Goal: Task Accomplishment & Management: Manage account settings

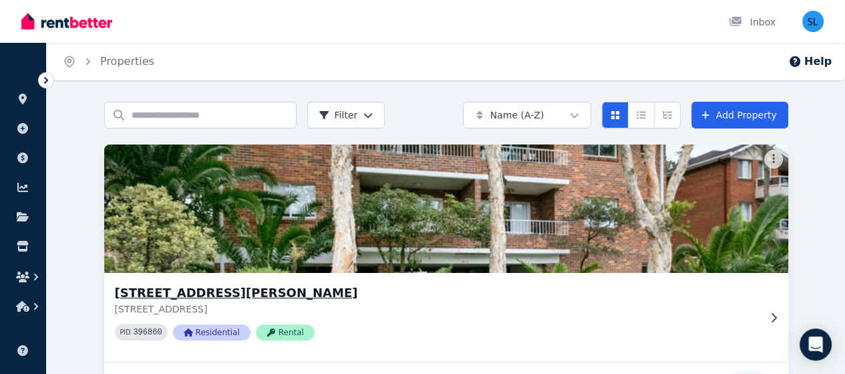
scroll to position [13, 0]
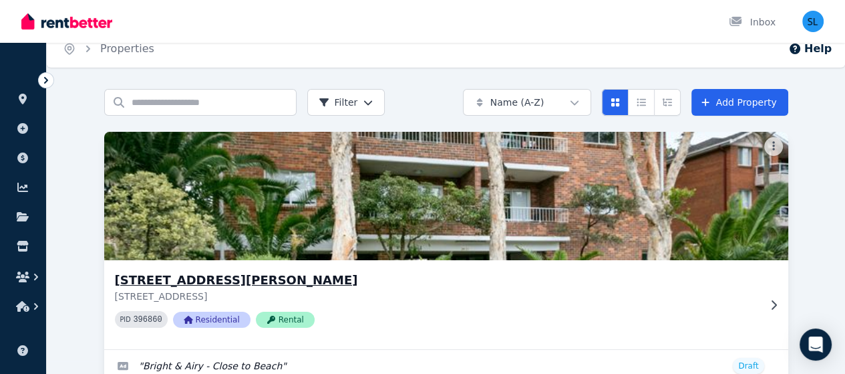
click at [241, 281] on h3 "[STREET_ADDRESS][PERSON_NAME]" at bounding box center [437, 280] width 644 height 19
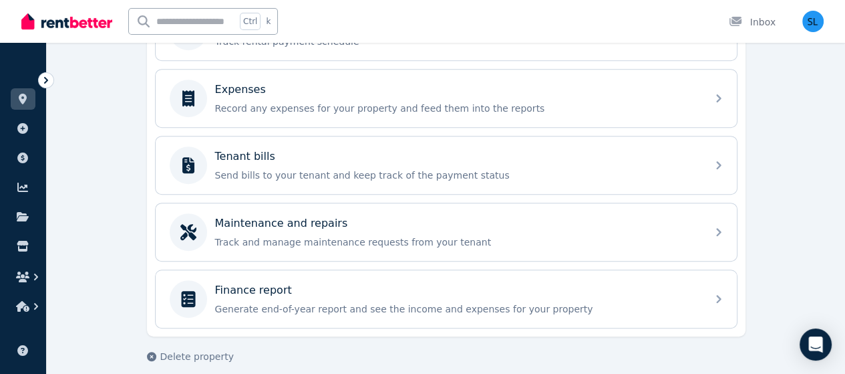
scroll to position [629, 0]
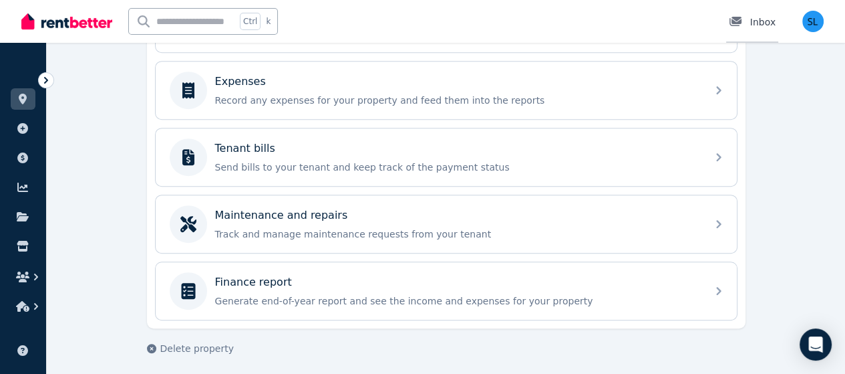
click at [757, 21] on div "Inbox" at bounding box center [752, 21] width 47 height 13
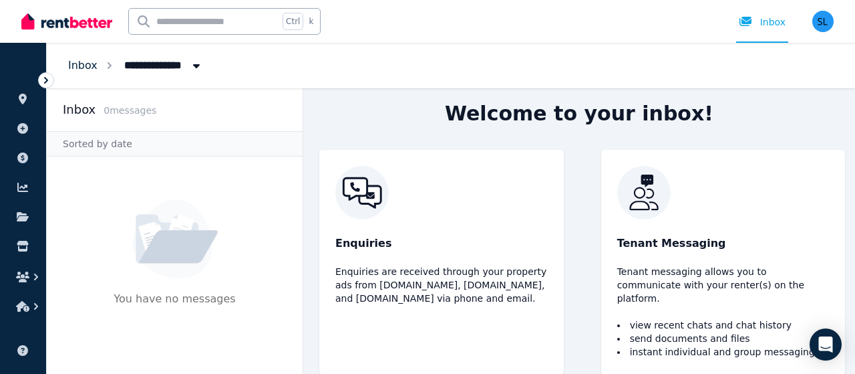
click at [83, 65] on link "Inbox" at bounding box center [82, 65] width 29 height 13
click at [23, 305] on icon "button" at bounding box center [22, 306] width 13 height 11
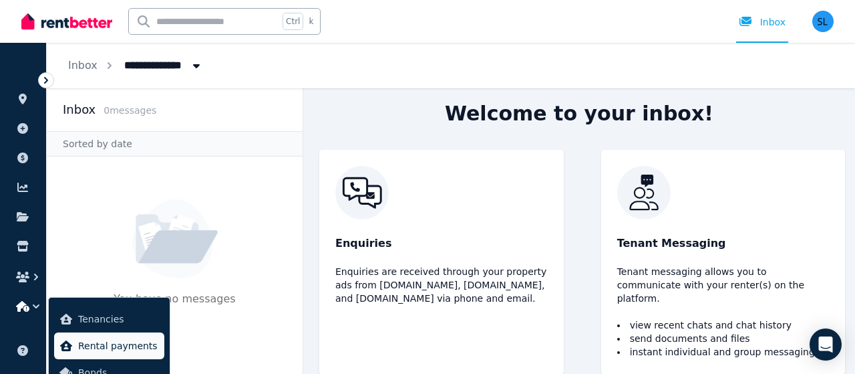
click at [92, 344] on span "Rental payments" at bounding box center [118, 346] width 81 height 16
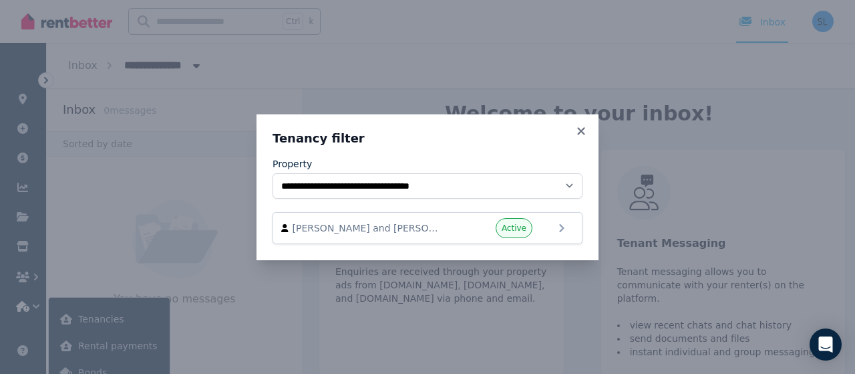
click at [104, 350] on div "**********" at bounding box center [427, 187] width 855 height 374
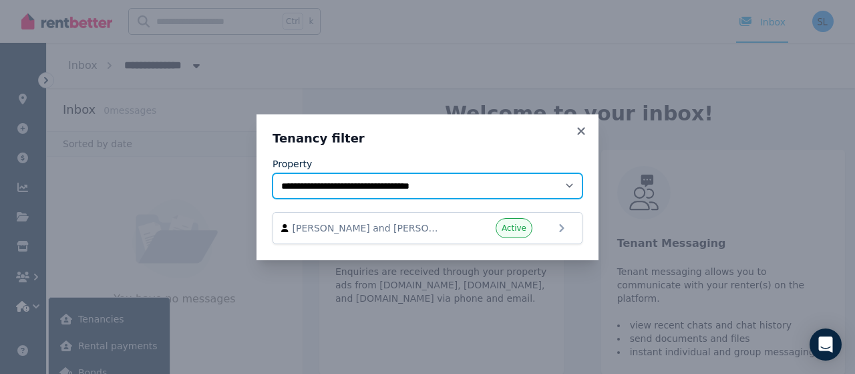
click at [338, 186] on select "**********" at bounding box center [428, 185] width 310 height 25
click at [273, 173] on select "**********" at bounding box center [428, 185] width 310 height 25
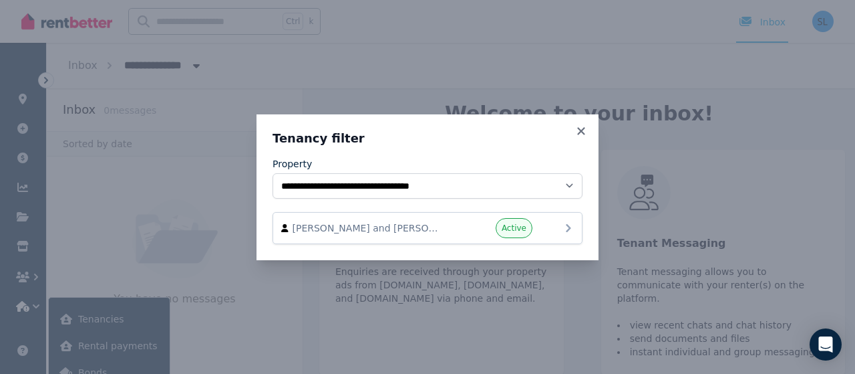
click at [316, 229] on span "[PERSON_NAME] and [PERSON_NAME]" at bounding box center [369, 227] width 152 height 13
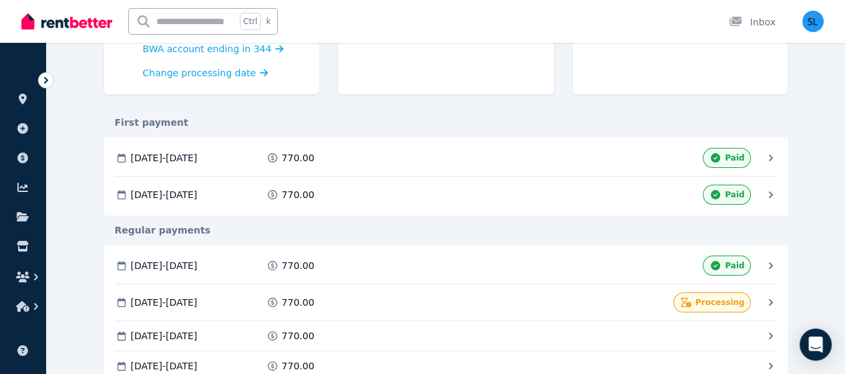
scroll to position [217, 0]
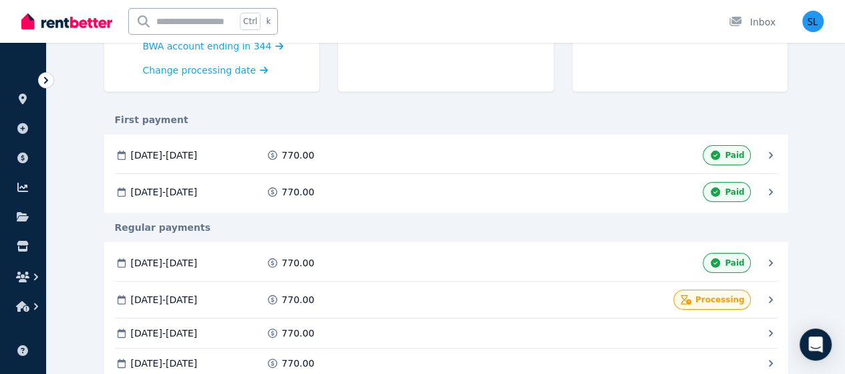
click at [0, 0] on icon at bounding box center [0, 0] width 0 height 0
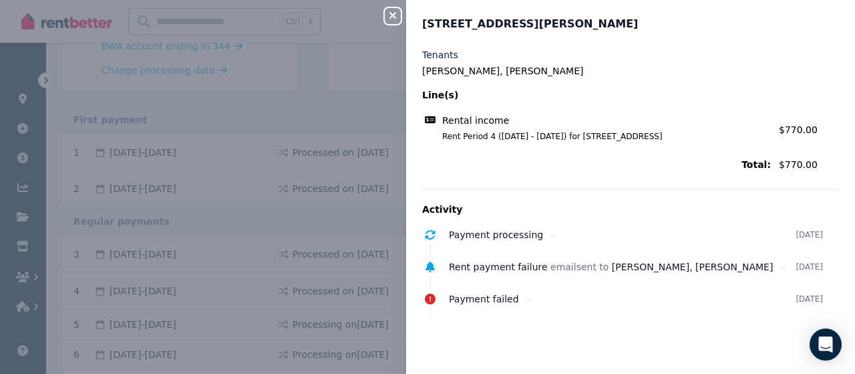
click at [390, 17] on icon "button" at bounding box center [393, 15] width 16 height 11
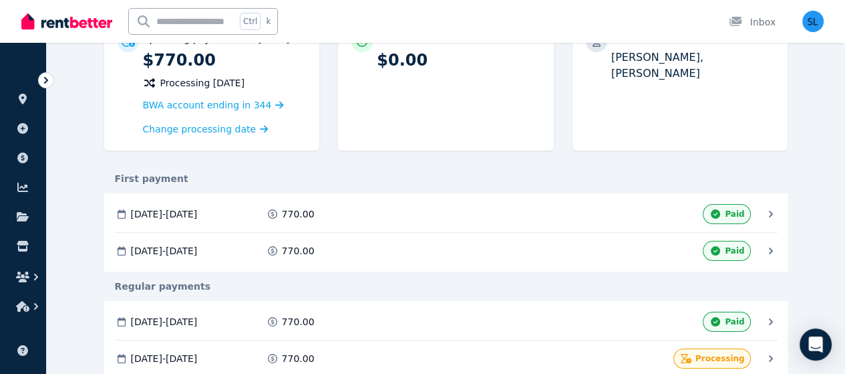
scroll to position [0, 0]
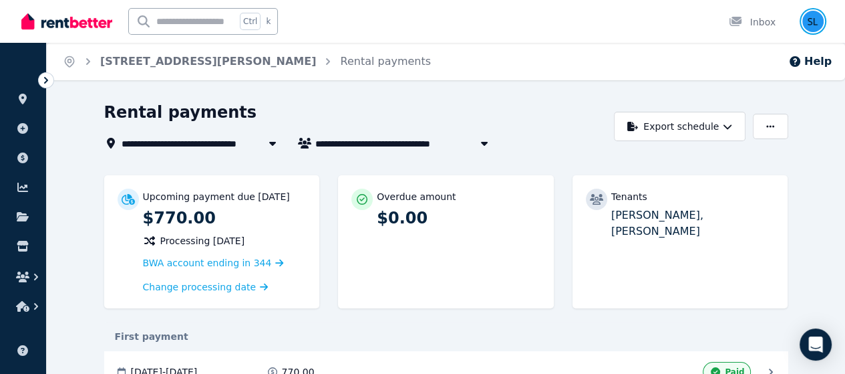
click at [814, 26] on img "button" at bounding box center [813, 21] width 21 height 21
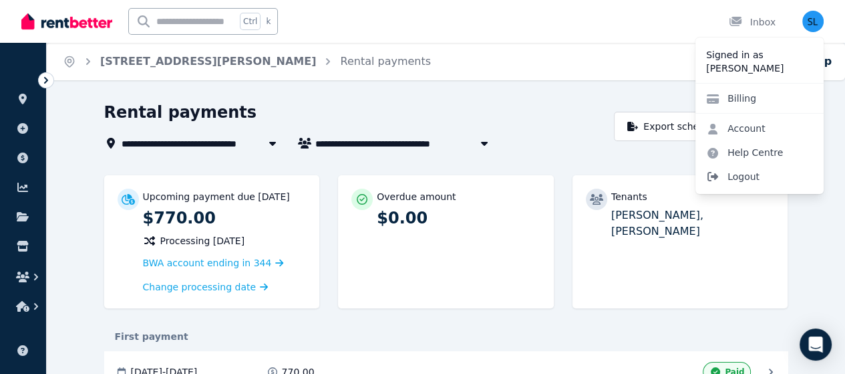
click at [738, 177] on span "Logout" at bounding box center [760, 176] width 128 height 24
